Goal: Check status: Check status

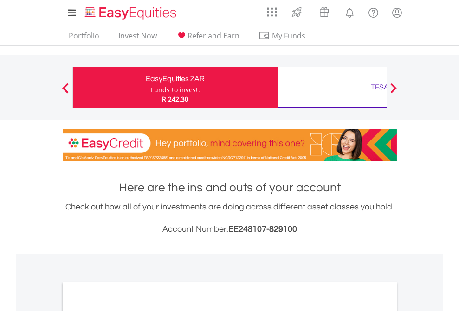
click at [151, 88] on div "Funds to invest:" at bounding box center [175, 89] width 49 height 9
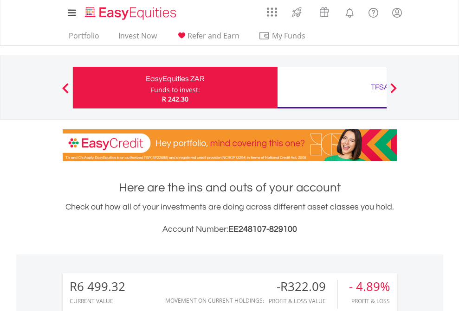
scroll to position [89, 146]
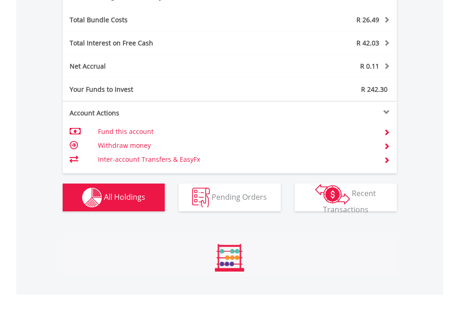
scroll to position [89, 146]
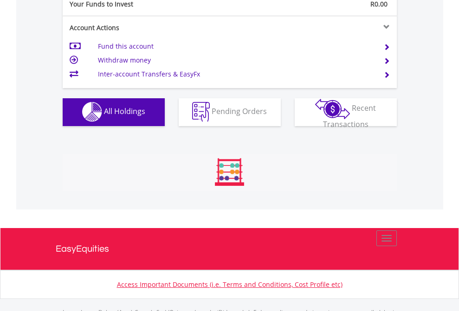
scroll to position [918, 0]
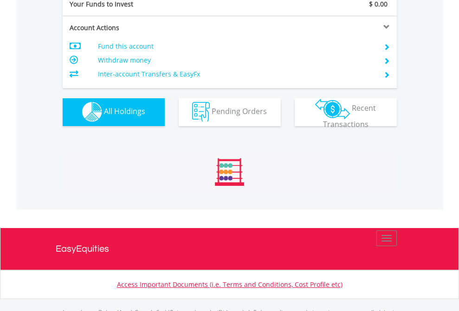
scroll to position [918, 0]
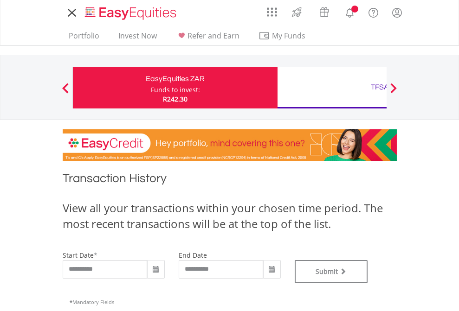
type input "**********"
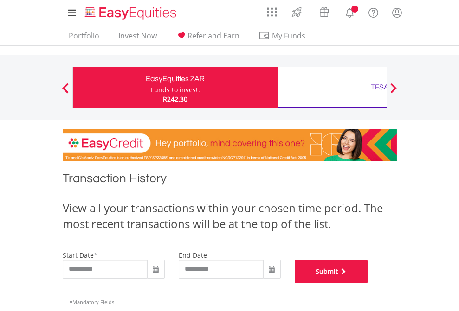
click at [368, 283] on button "Submit" at bounding box center [330, 271] width 73 height 23
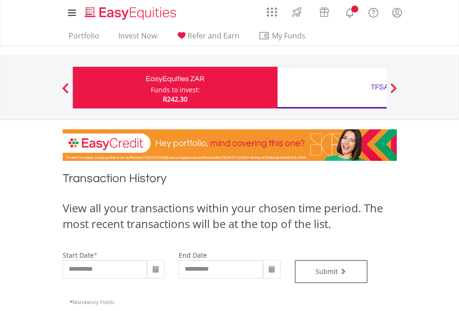
click at [332, 88] on div "TFSA" at bounding box center [379, 87] width 193 height 13
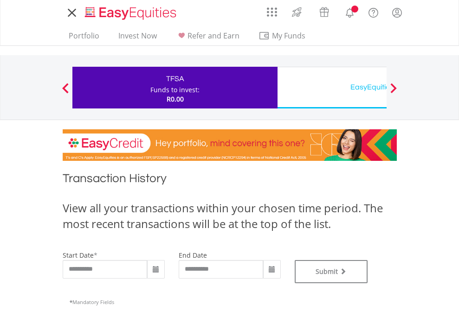
type input "**********"
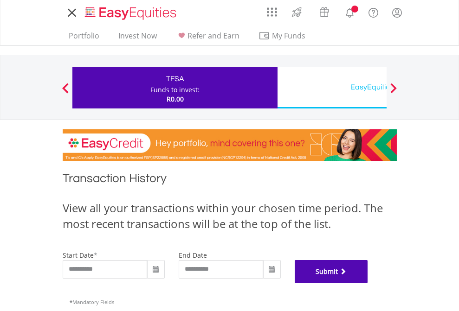
click at [368, 283] on button "Submit" at bounding box center [330, 271] width 73 height 23
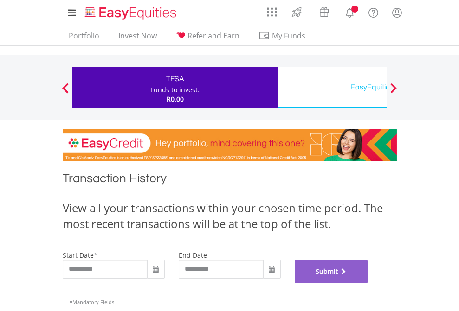
scroll to position [376, 0]
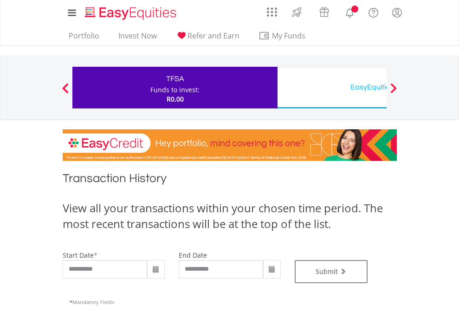
click at [332, 88] on div "EasyEquities USD" at bounding box center [379, 87] width 193 height 13
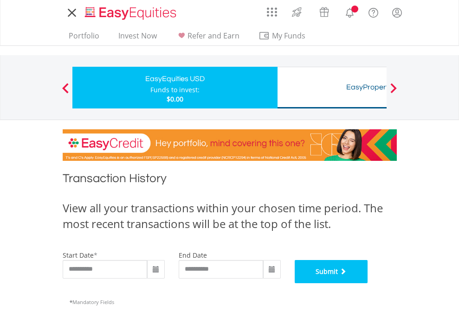
click at [368, 283] on button "Submit" at bounding box center [330, 271] width 73 height 23
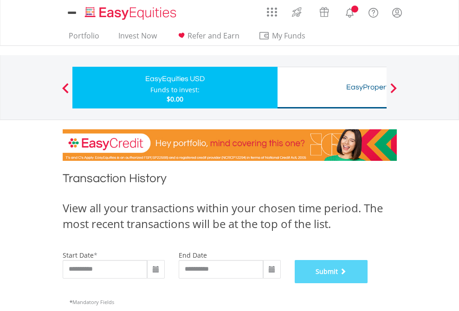
scroll to position [376, 0]
